Goal: Obtain resource: Obtain resource

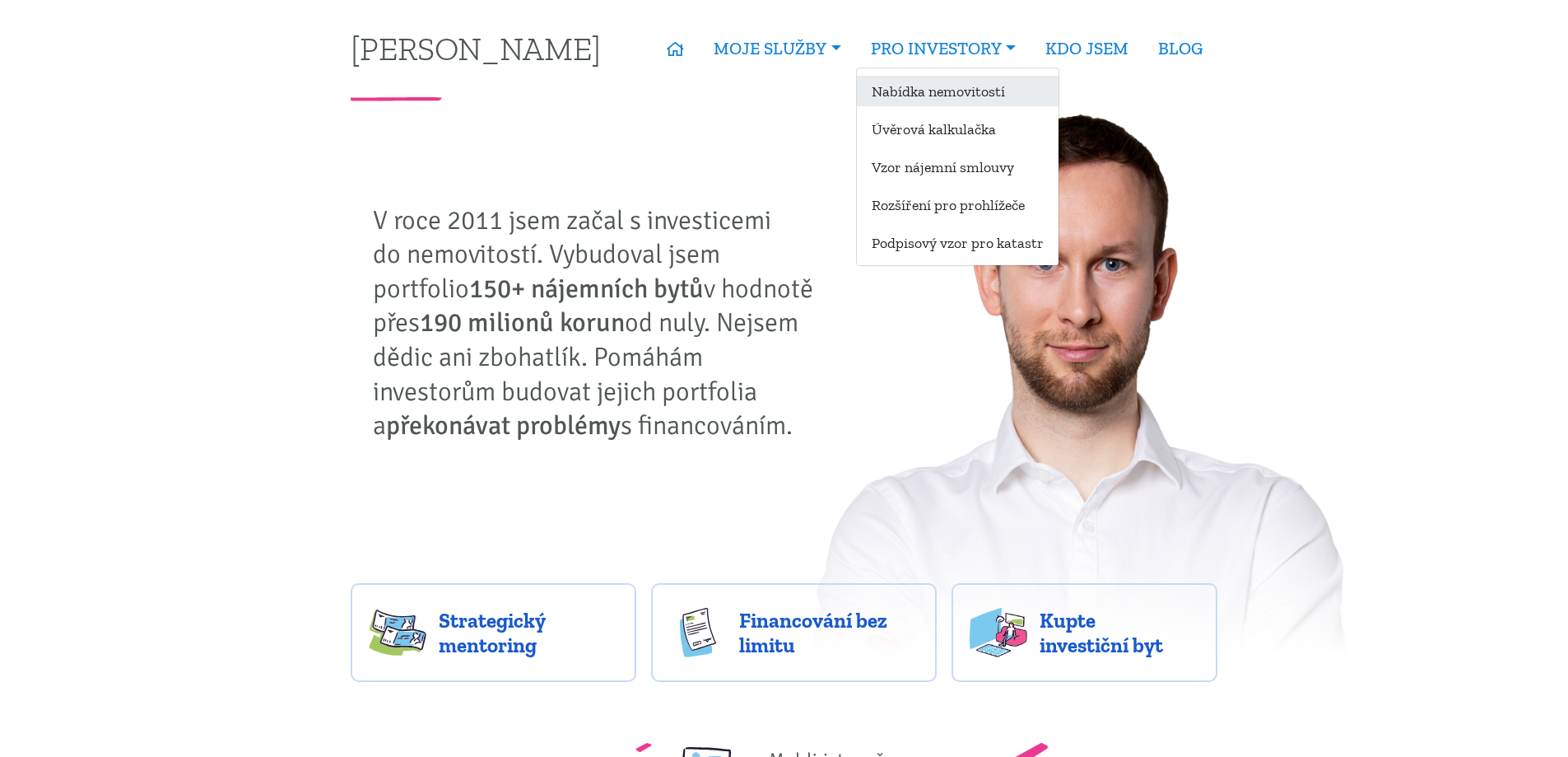
click at [945, 95] on link "Nabídka nemovitostí" at bounding box center [957, 91] width 202 height 31
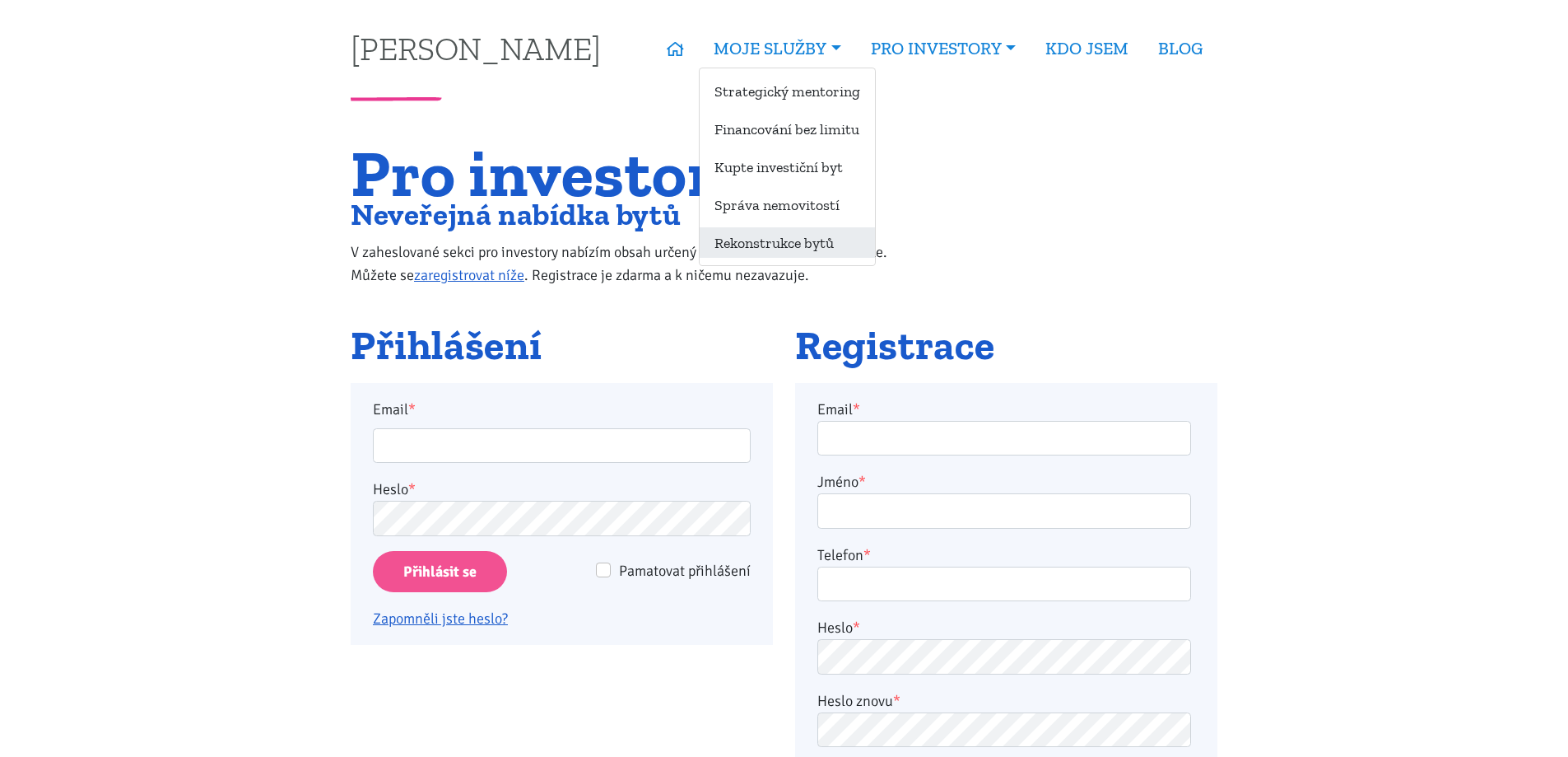
click at [787, 253] on link "Rekonstrukce bytů" at bounding box center [787, 243] width 175 height 31
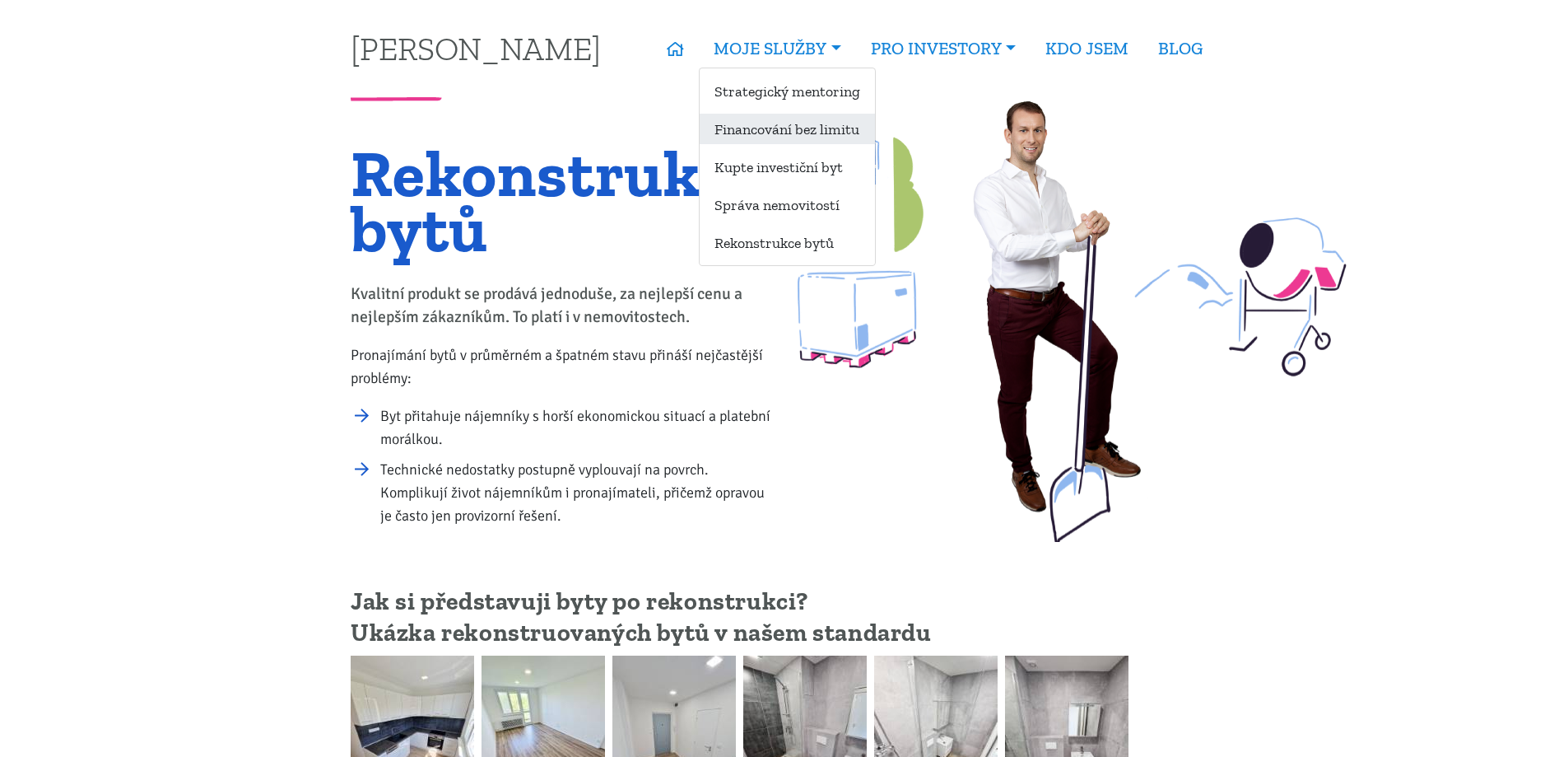
click at [821, 133] on link "Financování bez limitu" at bounding box center [787, 129] width 175 height 31
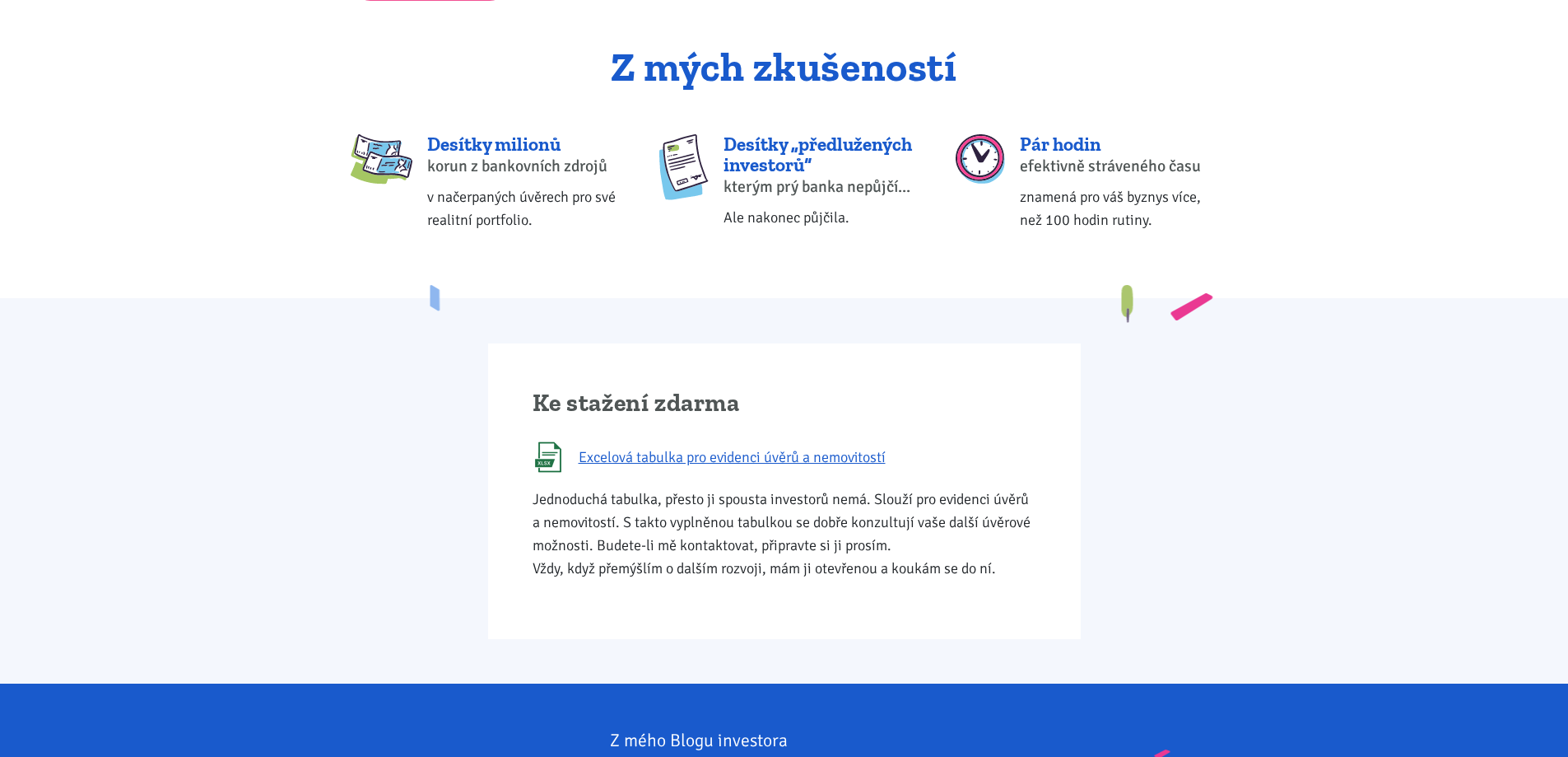
scroll to position [659, 0]
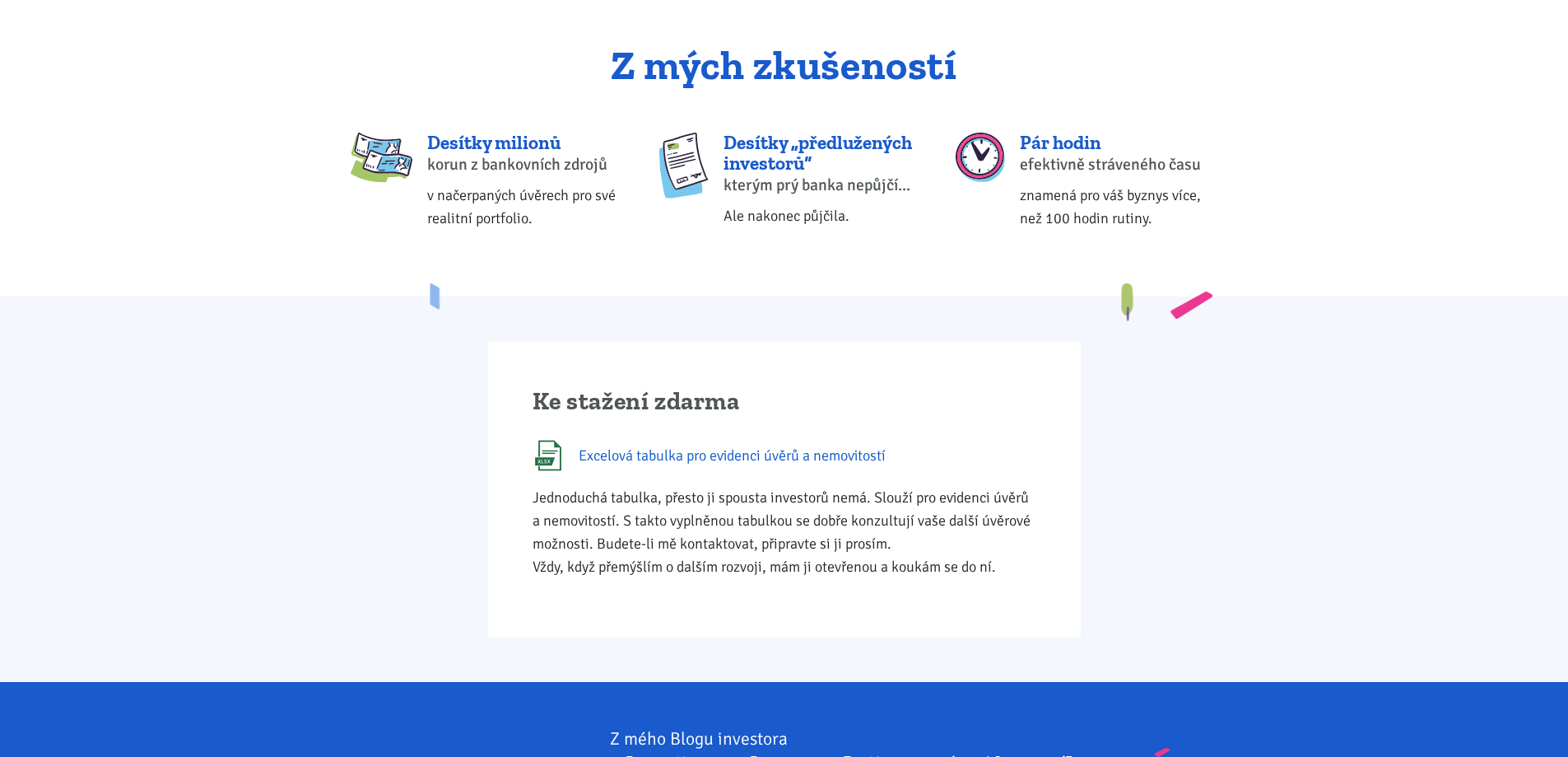
click at [806, 457] on span "Excelová tabulka pro evidenci úvěrů a nemovitostí" at bounding box center [733, 455] width 307 height 23
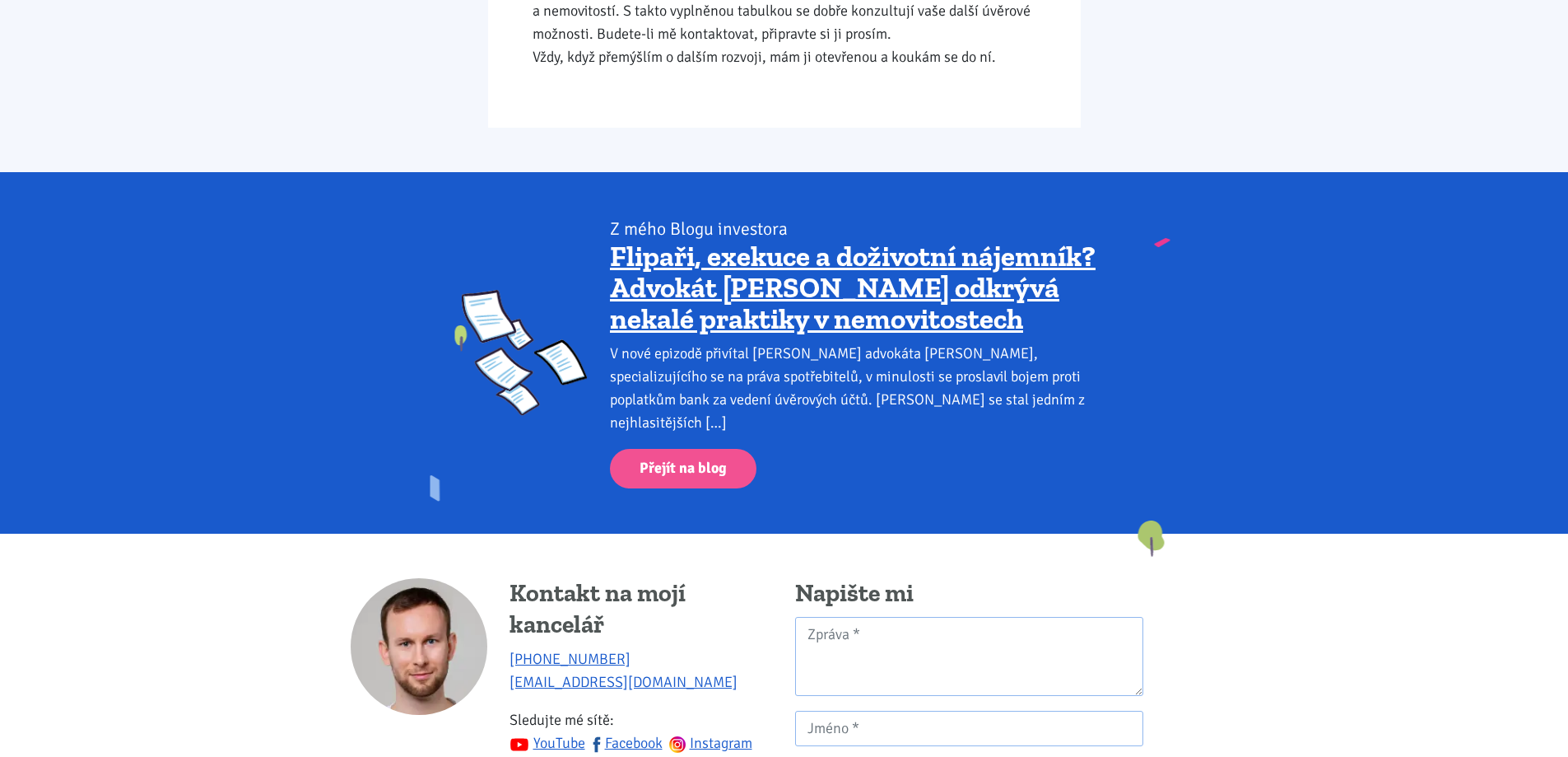
scroll to position [1455, 0]
